Goal: Task Accomplishment & Management: Manage account settings

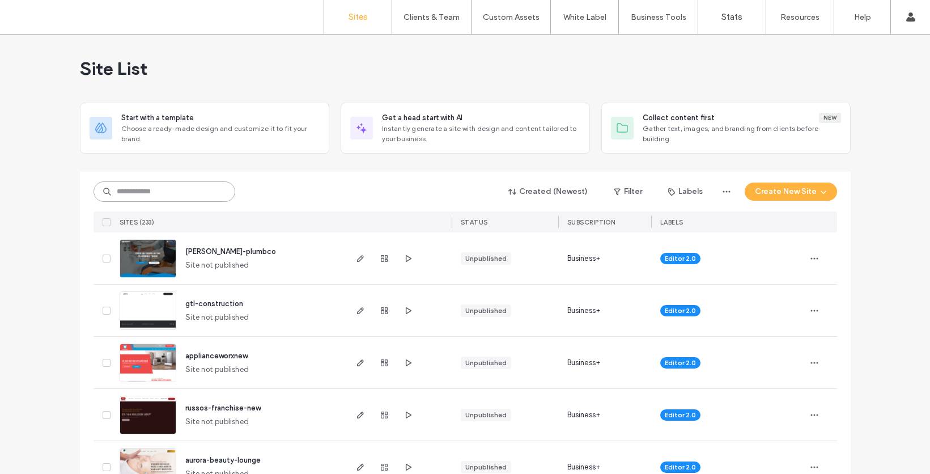
click at [150, 189] on input at bounding box center [164, 191] width 142 height 20
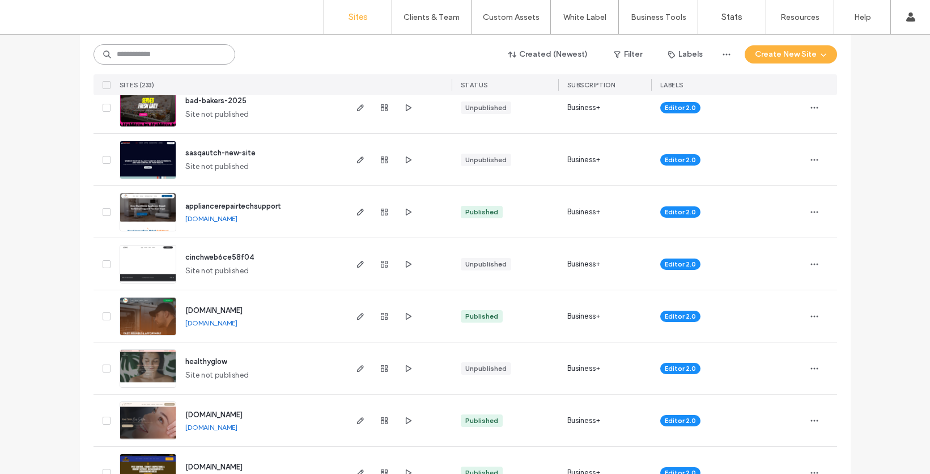
scroll to position [625, 0]
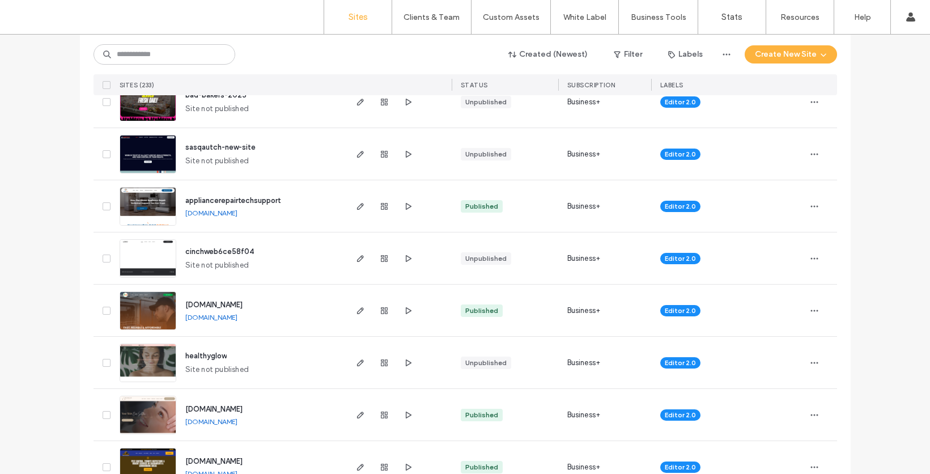
click at [150, 311] on img at bounding box center [148, 330] width 56 height 77
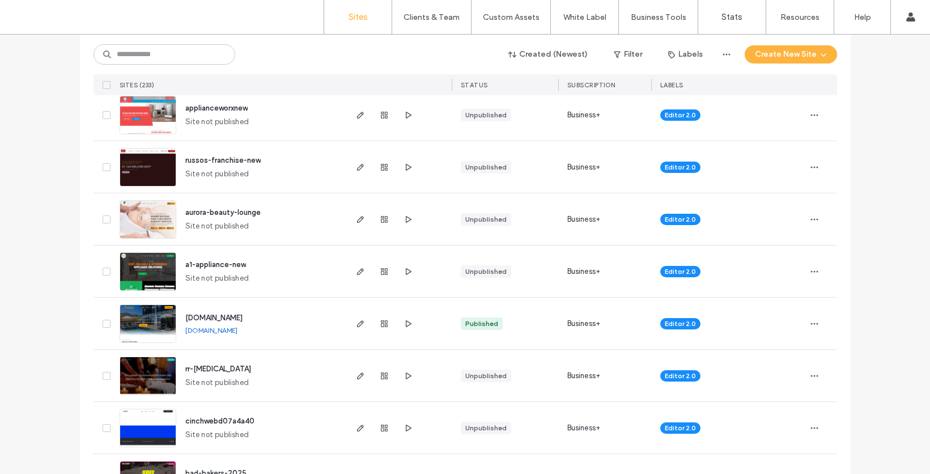
scroll to position [249, 0]
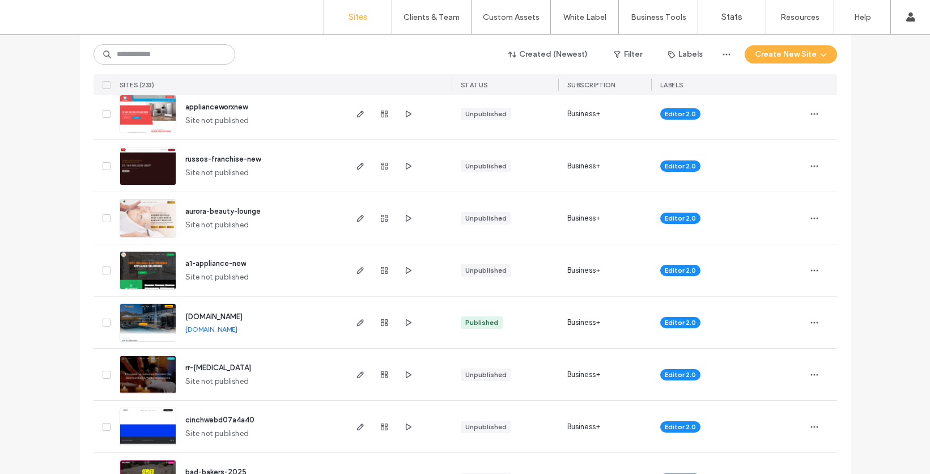
click at [147, 265] on img at bounding box center [148, 290] width 56 height 77
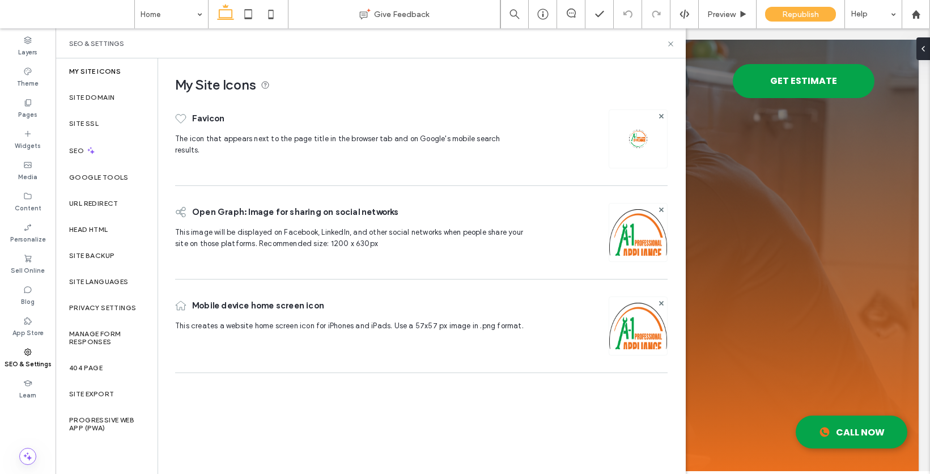
click at [90, 116] on div "Site SSL" at bounding box center [107, 123] width 102 height 26
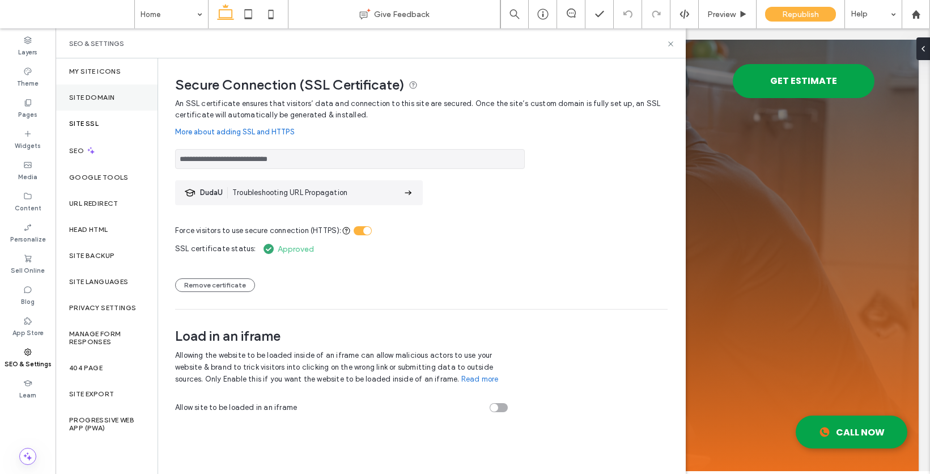
click at [90, 95] on label "Site Domain" at bounding box center [91, 97] width 45 height 8
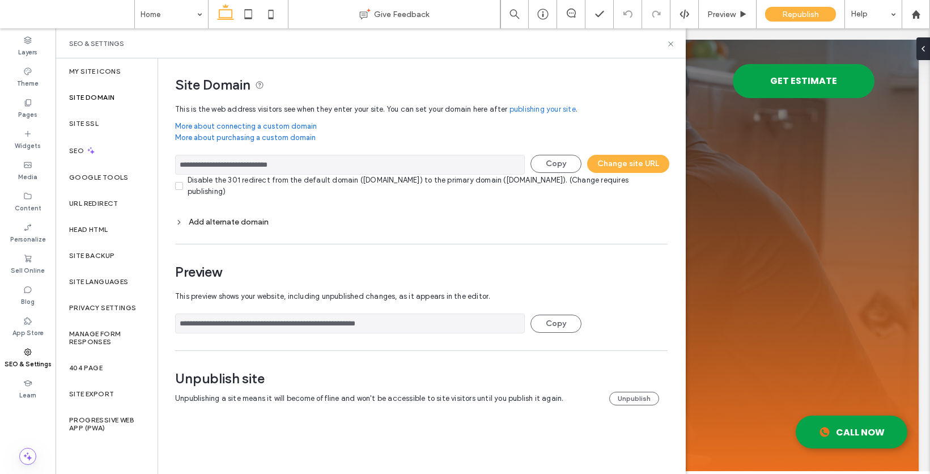
drag, startPoint x: 303, startPoint y: 165, endPoint x: 178, endPoint y: 162, distance: 124.7
click at [178, 162] on input "**********" at bounding box center [350, 165] width 350 height 20
click at [631, 399] on button "Unpublish" at bounding box center [634, 398] width 50 height 14
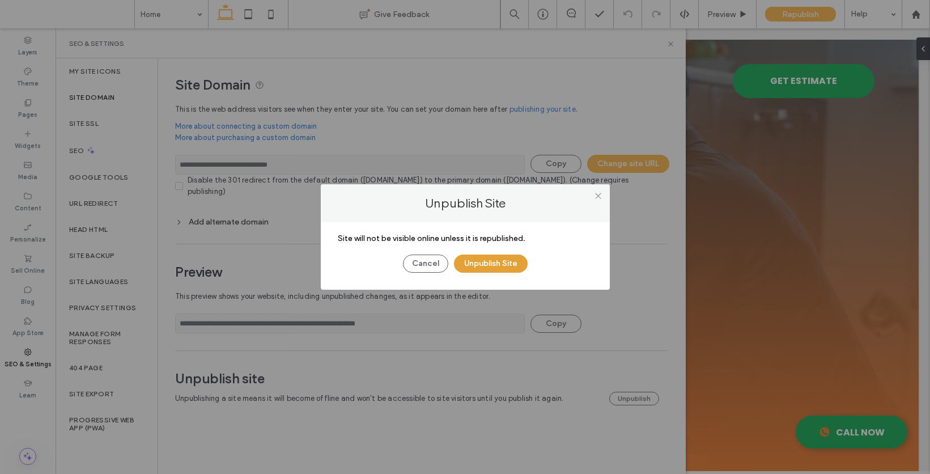
click at [506, 267] on button "Unpublish Site" at bounding box center [491, 263] width 74 height 18
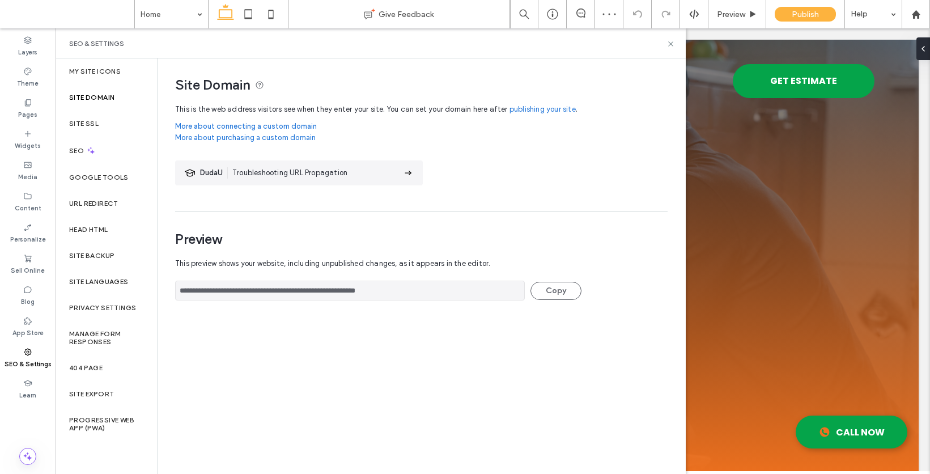
click at [517, 108] on link "publishing your site" at bounding box center [542, 109] width 66 height 11
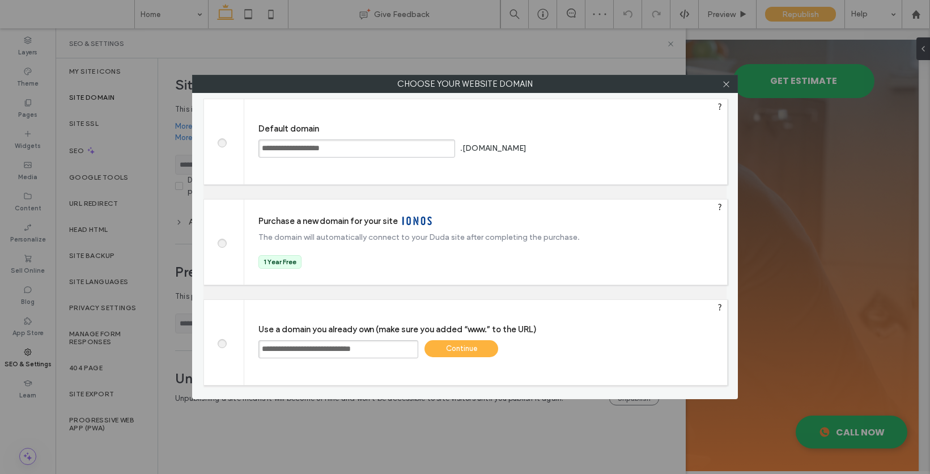
click at [222, 143] on span at bounding box center [222, 141] width 0 height 8
click at [597, 145] on div "Save" at bounding box center [572, 147] width 74 height 17
type input "**********"
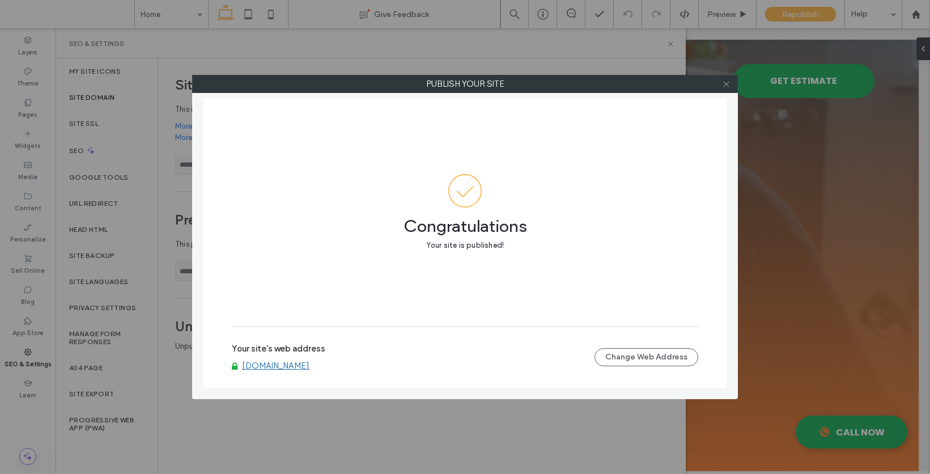
click at [727, 85] on icon at bounding box center [726, 84] width 8 height 8
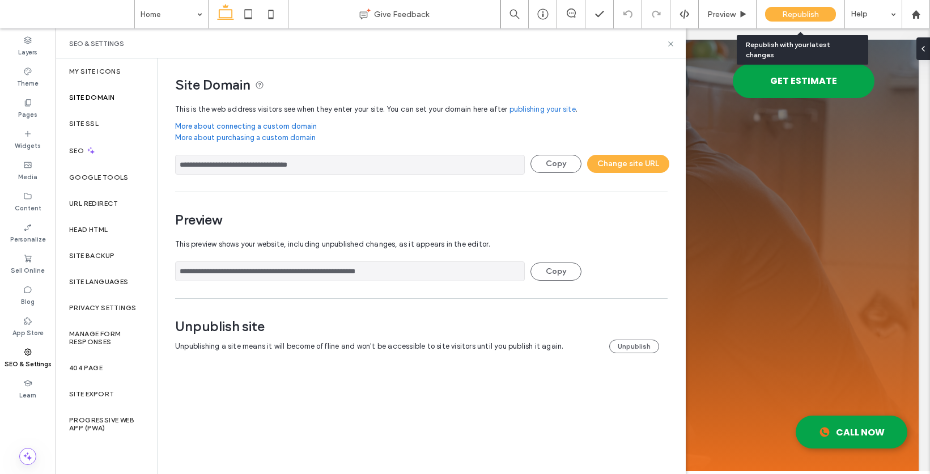
click at [786, 17] on span "Republish" at bounding box center [800, 15] width 37 height 10
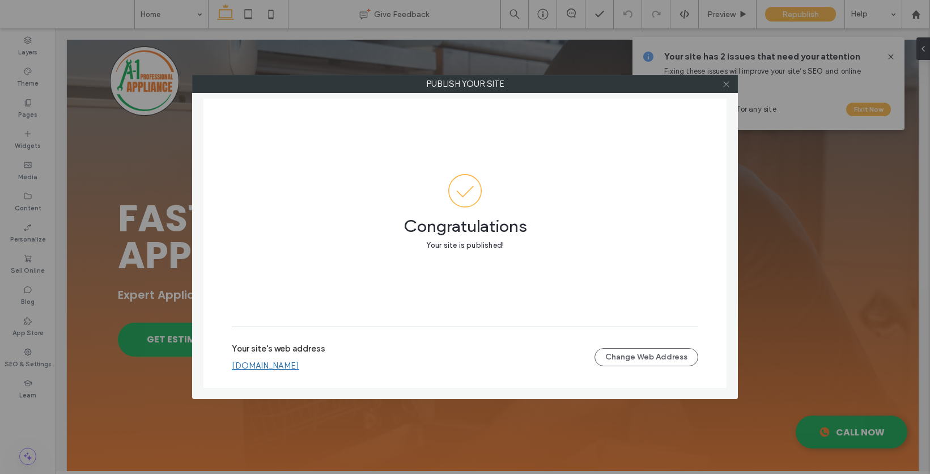
click at [723, 82] on icon at bounding box center [726, 84] width 8 height 8
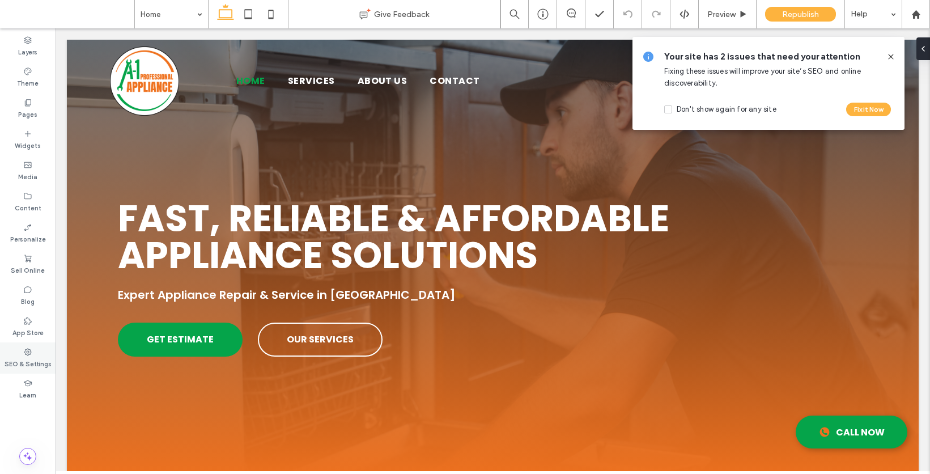
click at [10, 354] on div "SEO & Settings" at bounding box center [28, 357] width 56 height 31
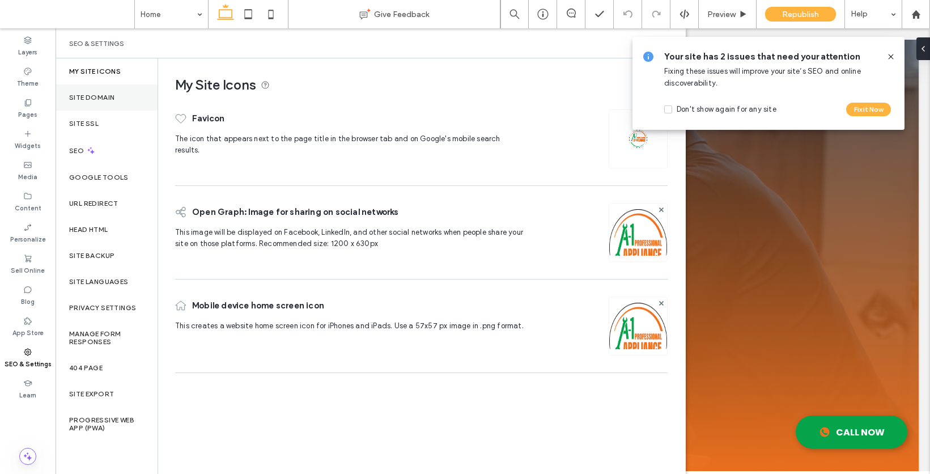
click at [112, 93] on label "Site Domain" at bounding box center [91, 97] width 45 height 8
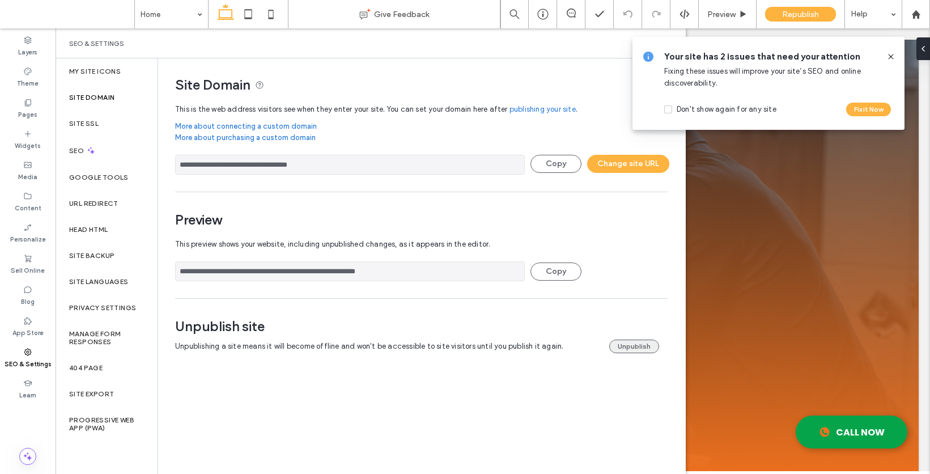
click at [627, 346] on button "Unpublish" at bounding box center [634, 346] width 50 height 14
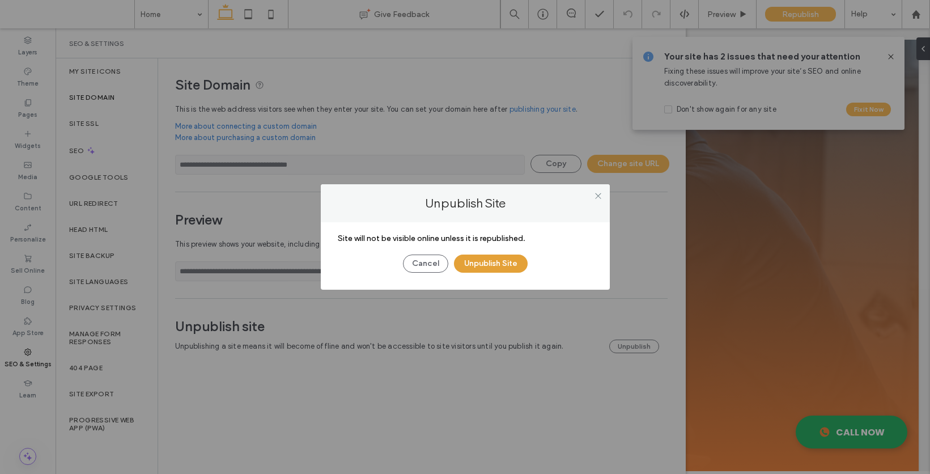
click at [493, 259] on button "Unpublish Site" at bounding box center [491, 263] width 74 height 18
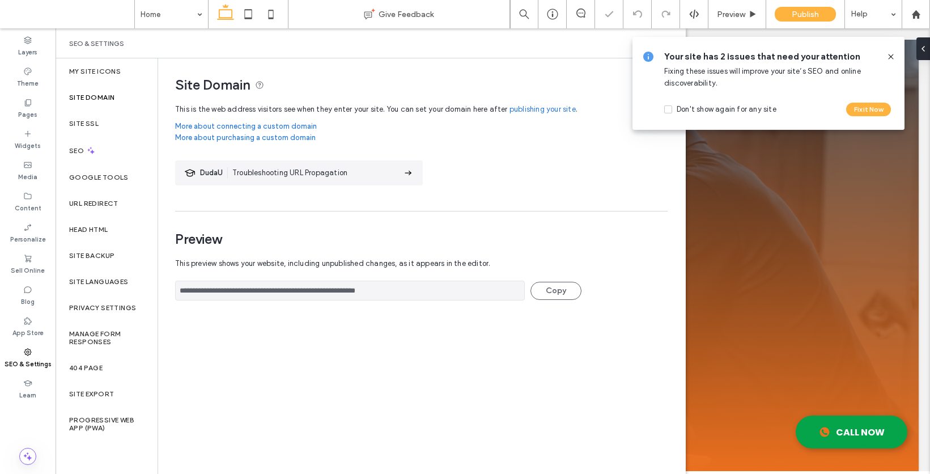
click at [891, 60] on icon at bounding box center [890, 56] width 9 height 9
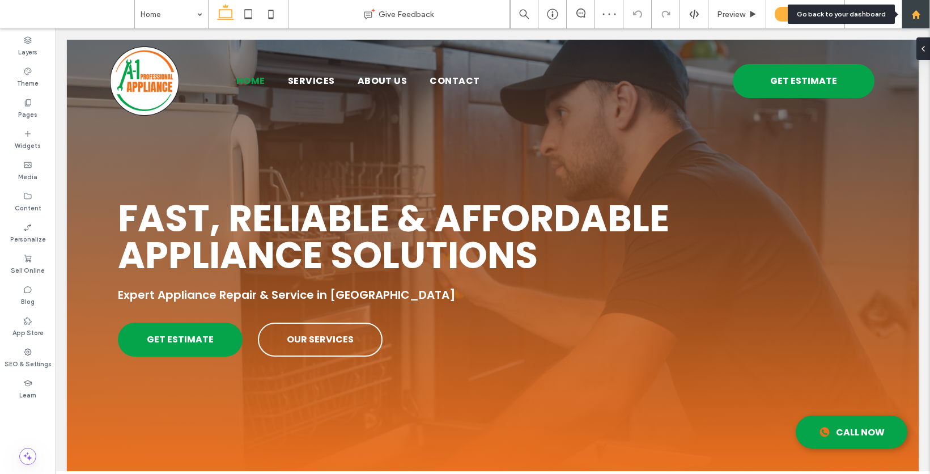
click at [921, 14] on div at bounding box center [915, 15] width 27 height 10
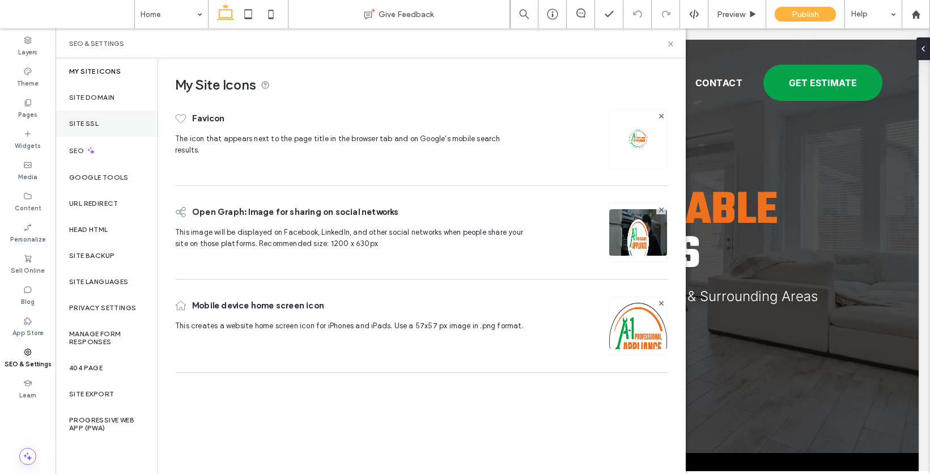
click at [94, 121] on label "Site SSL" at bounding box center [83, 124] width 29 height 8
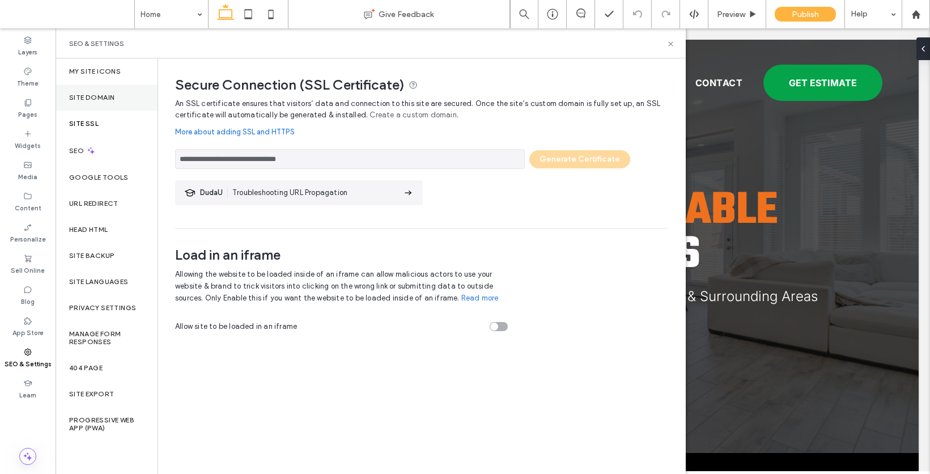
click at [115, 95] on div "Site Domain" at bounding box center [107, 97] width 102 height 26
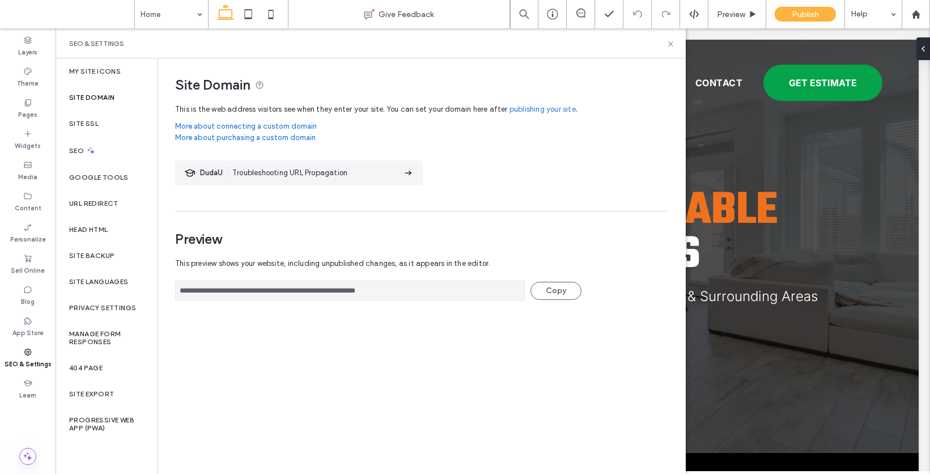
click at [543, 108] on link "publishing your site" at bounding box center [542, 109] width 66 height 11
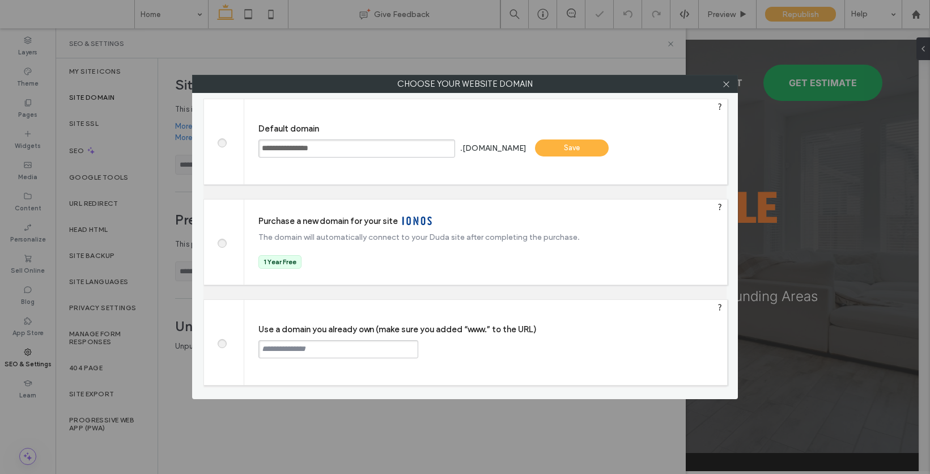
click at [222, 342] on span at bounding box center [222, 342] width 0 height 8
paste input "**********"
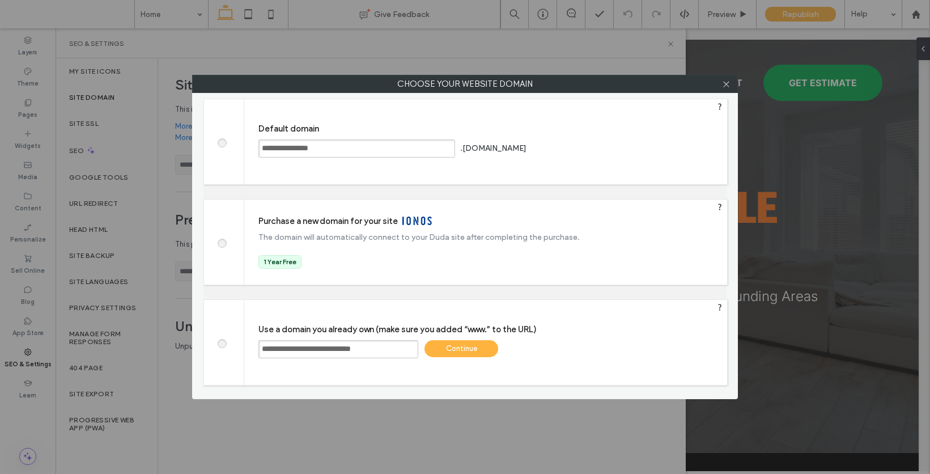
type input "**********"
click at [478, 351] on div "Continue" at bounding box center [461, 348] width 74 height 17
type input "**********"
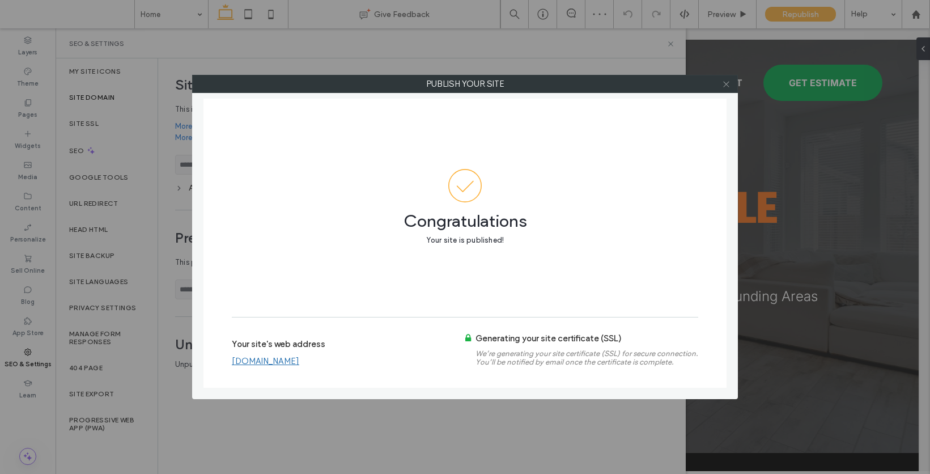
click at [725, 85] on icon at bounding box center [726, 84] width 8 height 8
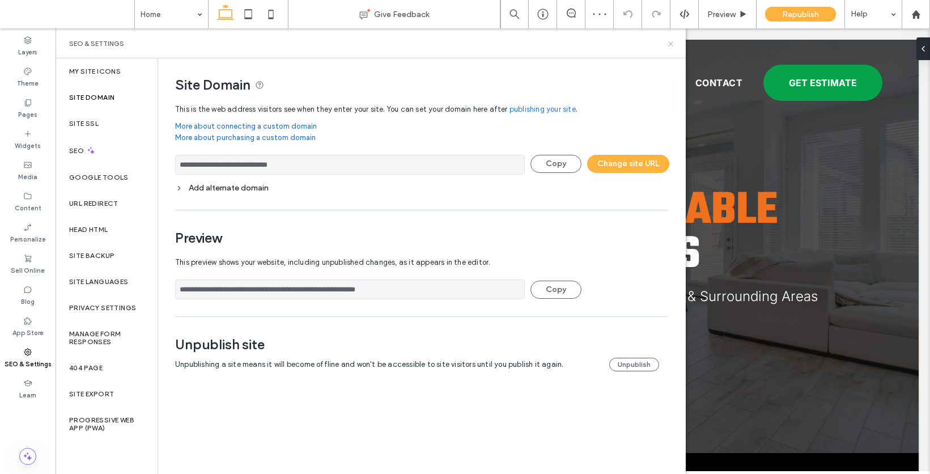
click at [670, 43] on use at bounding box center [670, 43] width 5 height 5
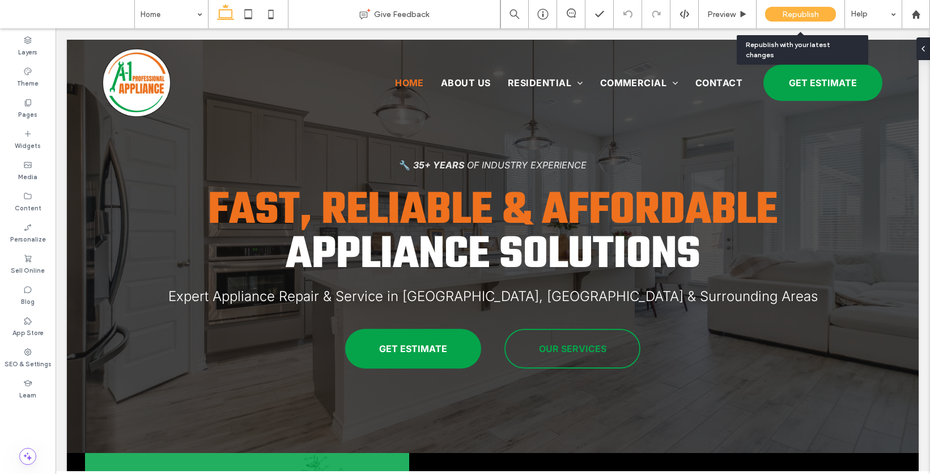
click at [794, 16] on span "Republish" at bounding box center [800, 15] width 37 height 10
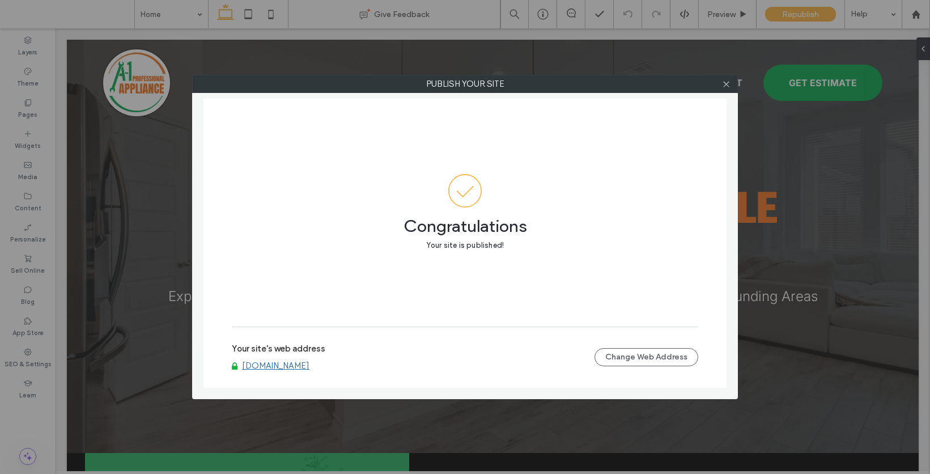
click at [309, 365] on link "[DOMAIN_NAME]" at bounding box center [275, 365] width 67 height 10
click at [727, 84] on icon at bounding box center [726, 84] width 8 height 8
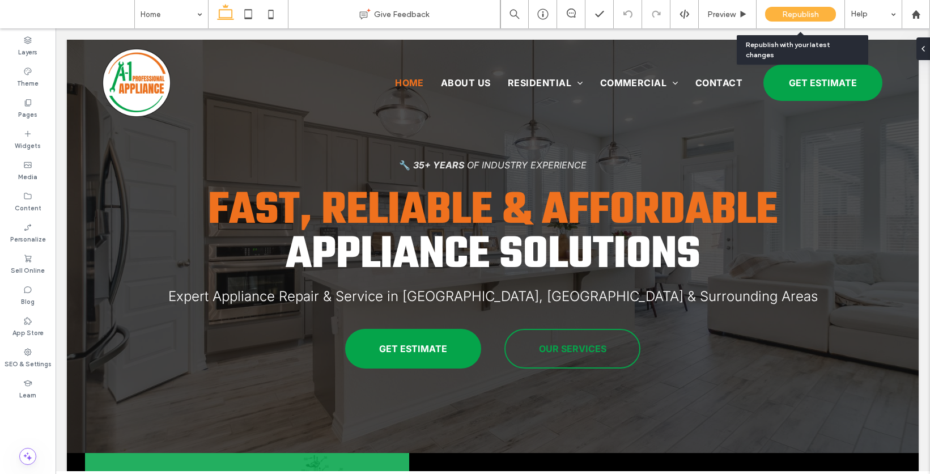
click at [791, 12] on span "Republish" at bounding box center [800, 15] width 37 height 10
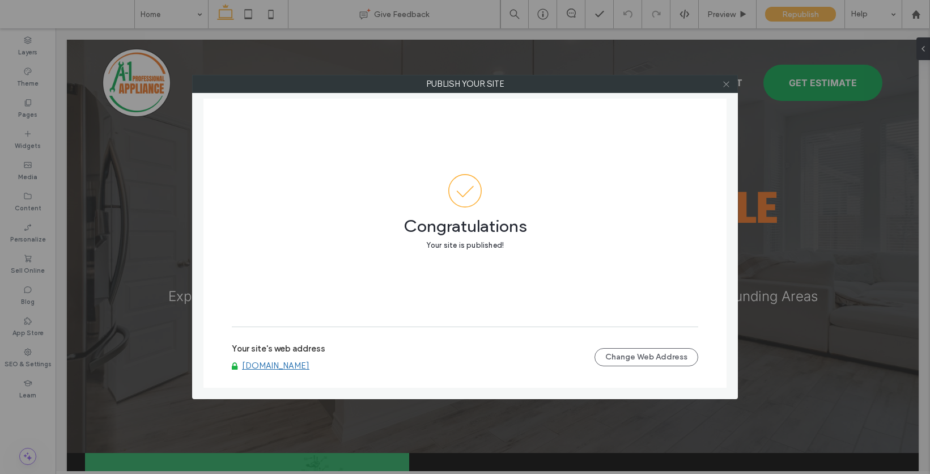
click at [726, 84] on icon at bounding box center [726, 84] width 8 height 8
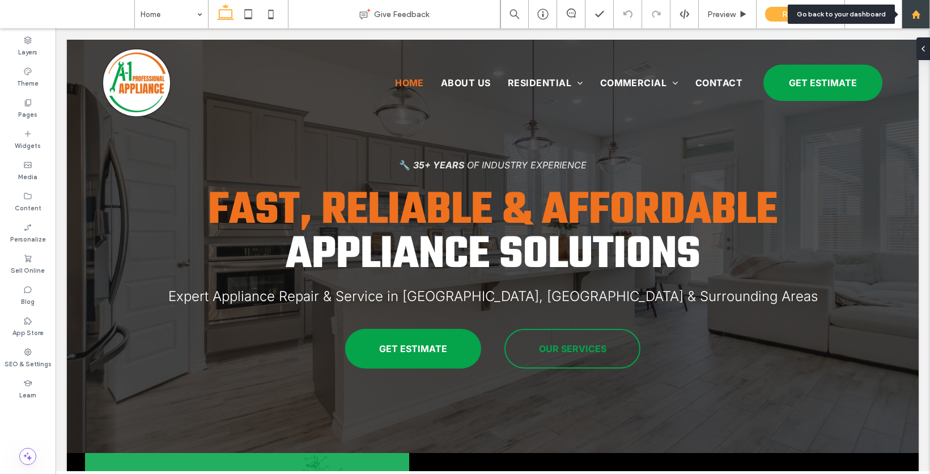
click at [914, 15] on use at bounding box center [915, 14] width 8 height 8
